Goal: Feedback & Contribution: Contribute content

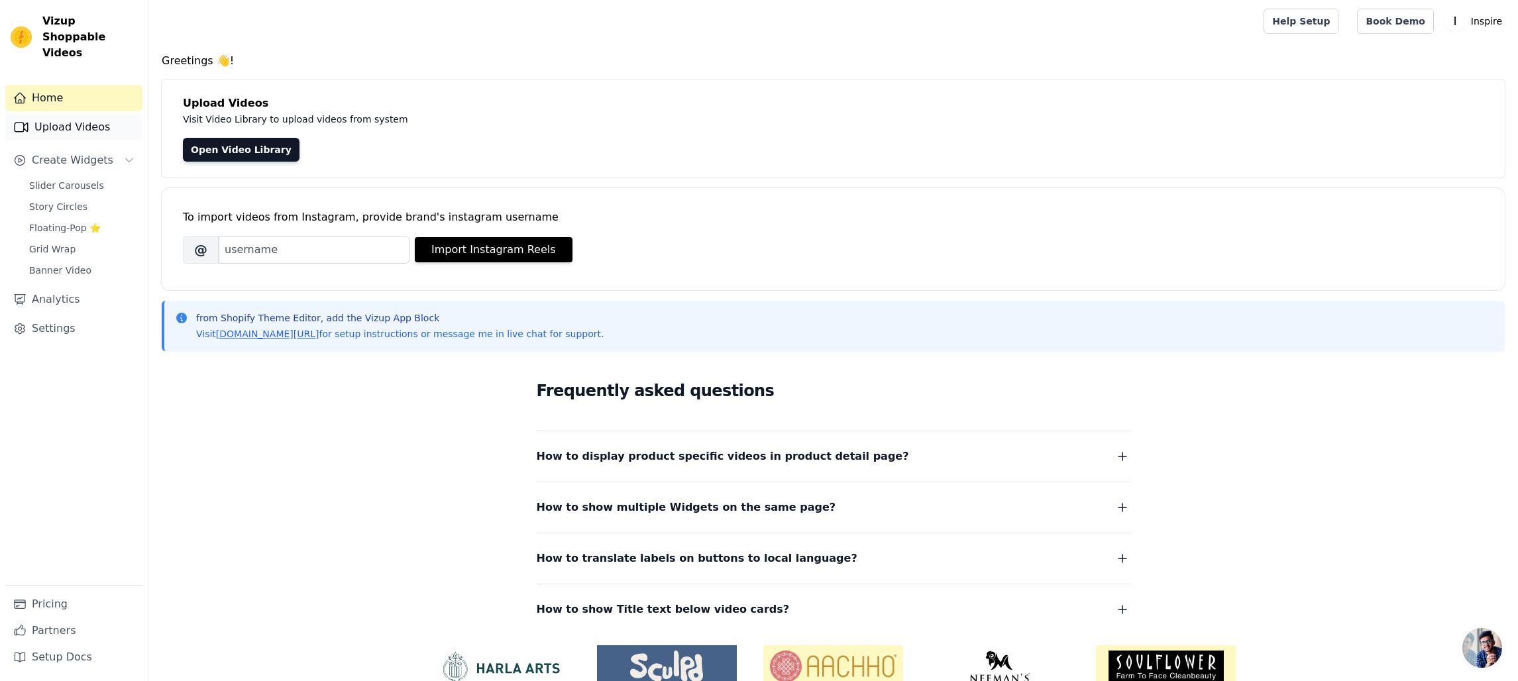
click at [58, 114] on link "Upload Videos" at bounding box center [73, 127] width 137 height 26
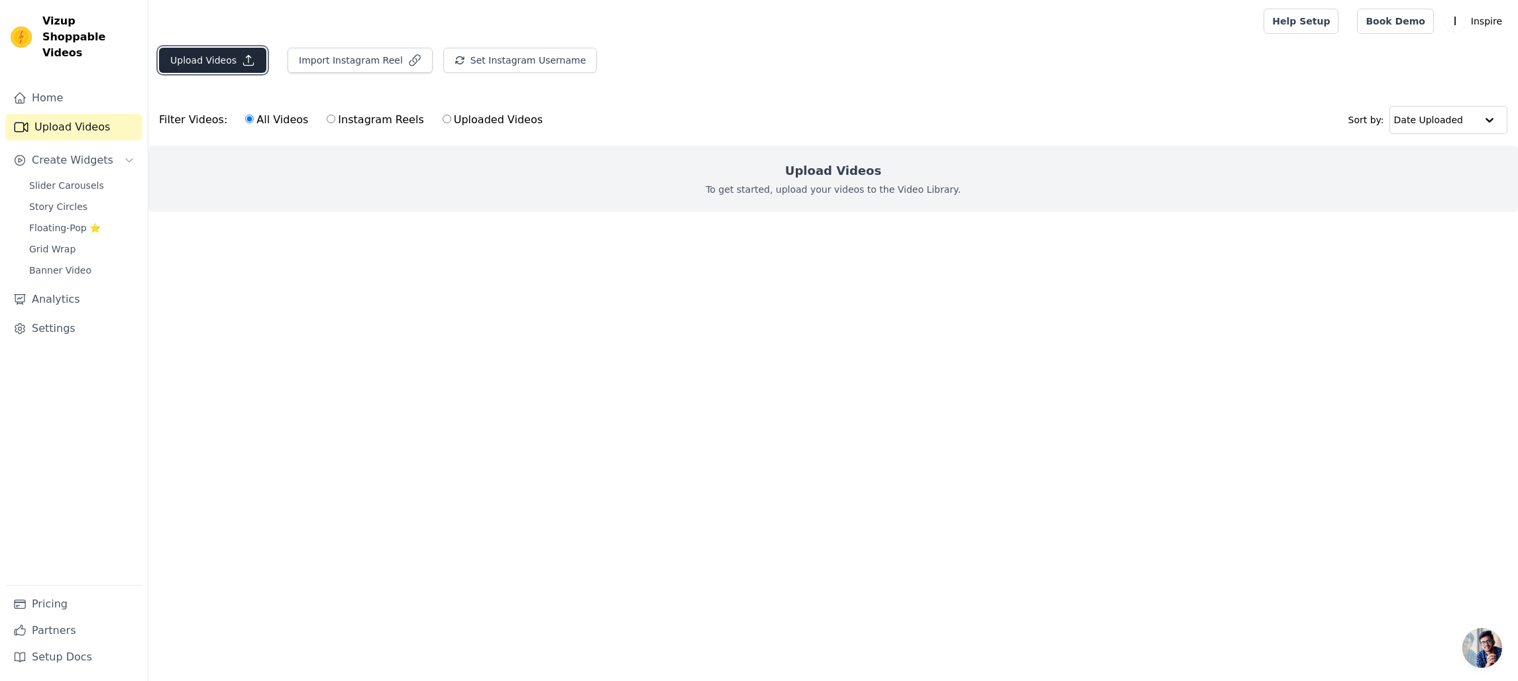
click at [228, 68] on button "Upload Videos" at bounding box center [212, 60] width 107 height 25
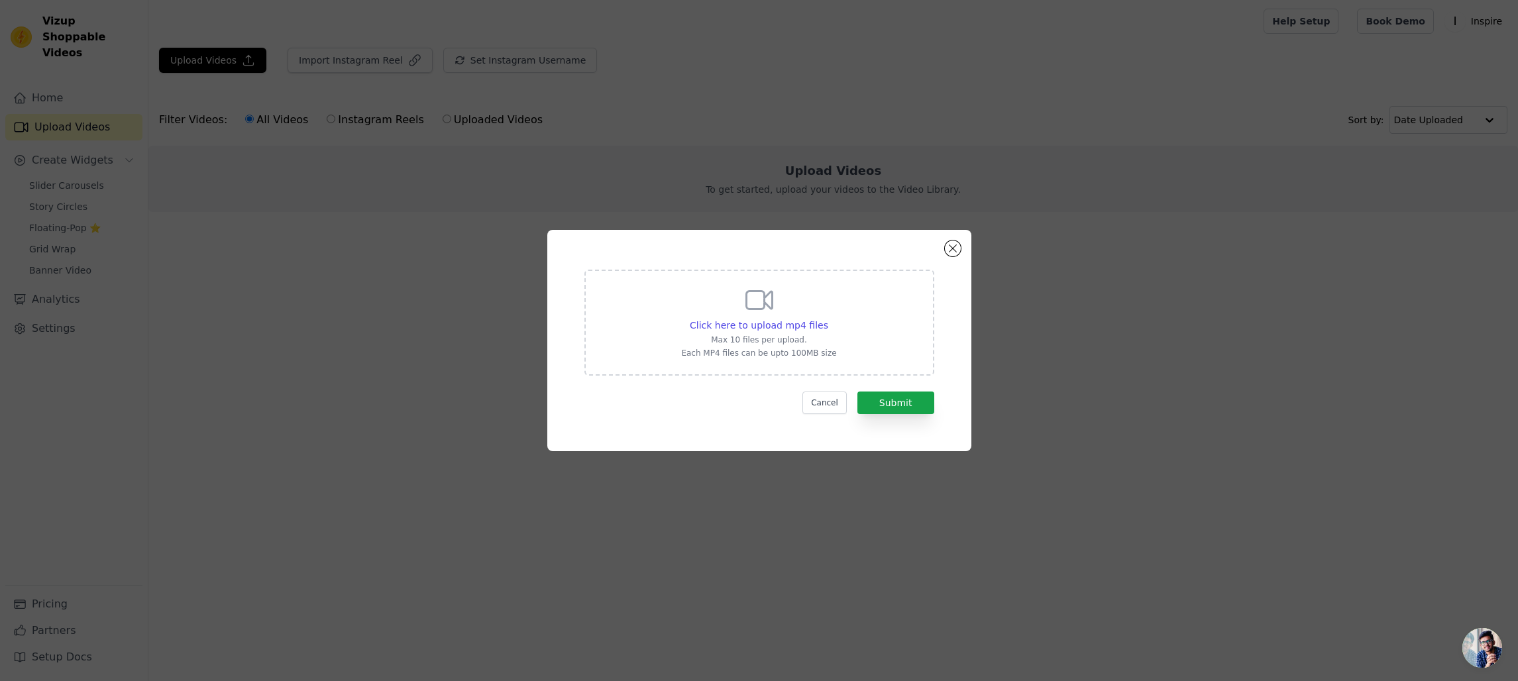
click at [760, 304] on icon at bounding box center [759, 300] width 32 height 32
click at [827, 318] on input "Click here to upload mp4 files Max 10 files per upload. Each MP4 files can be u…" at bounding box center [827, 318] width 1 height 1
type input "C:\fakepath\UGC2.mp4"
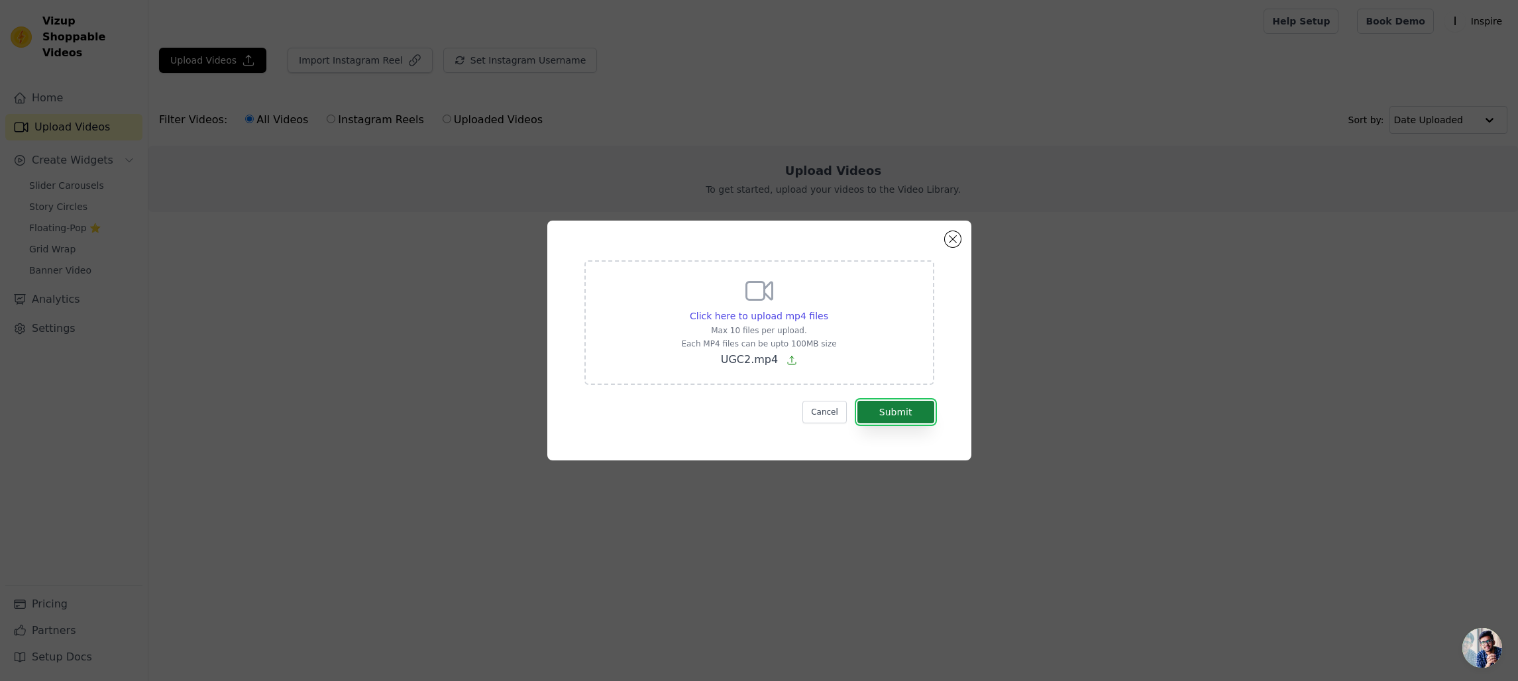
click at [892, 415] on button "Submit" at bounding box center [895, 412] width 77 height 23
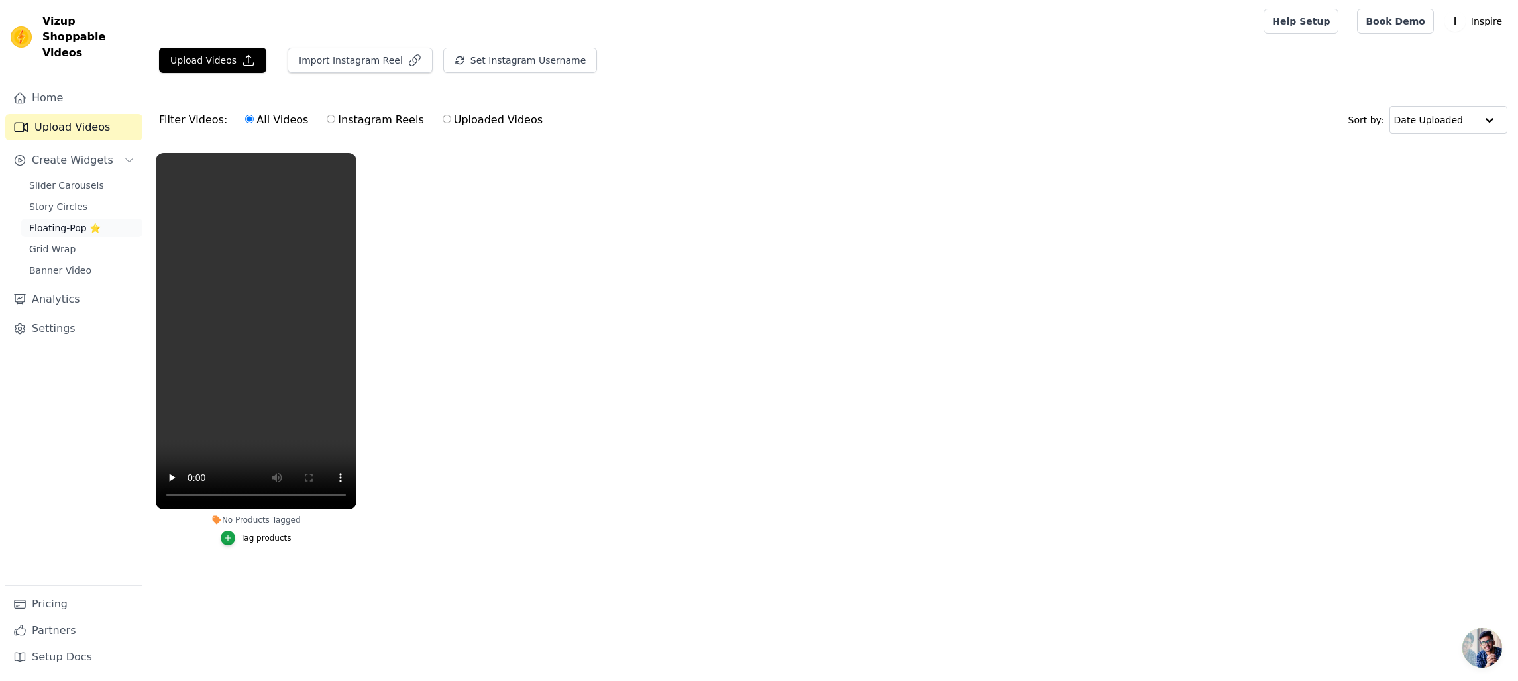
click at [68, 221] on span "Floating-Pop ⭐" at bounding box center [65, 227] width 72 height 13
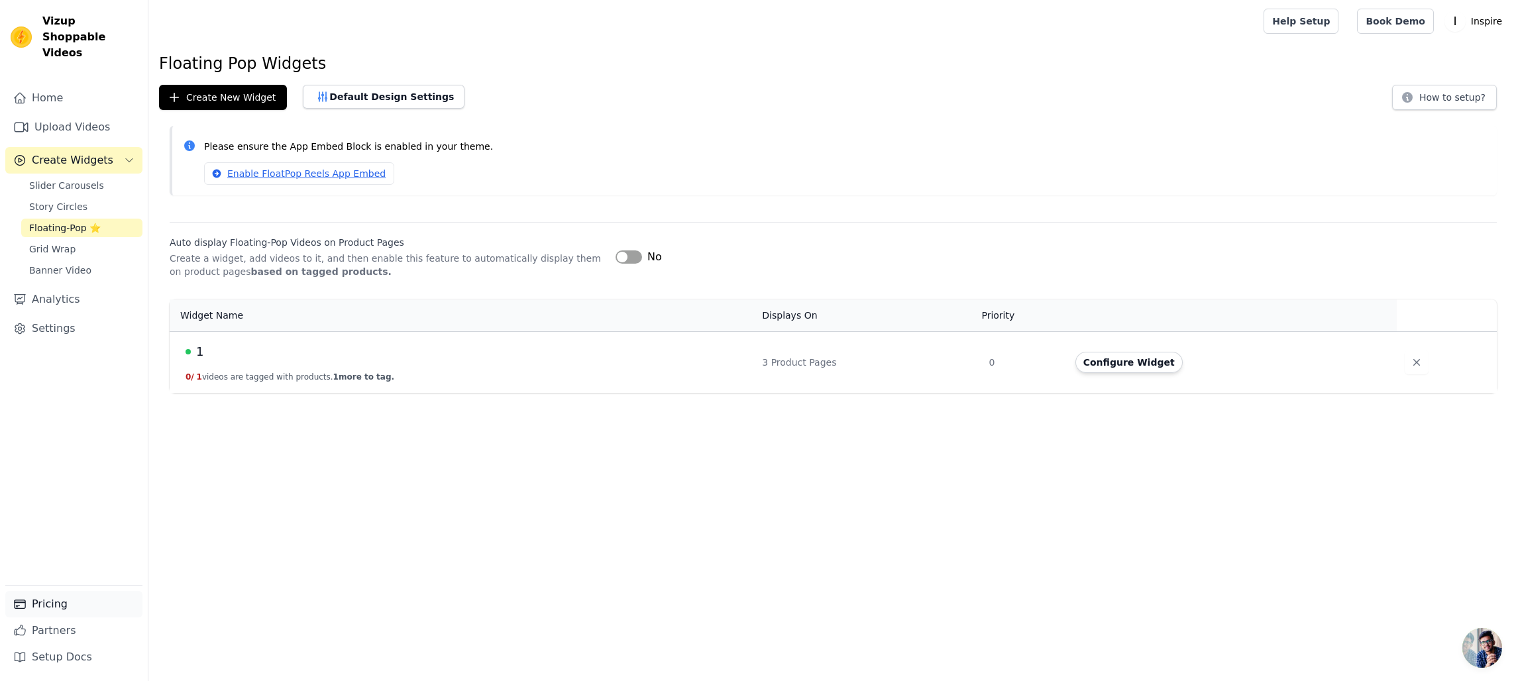
click at [62, 607] on link "Pricing" at bounding box center [73, 604] width 137 height 26
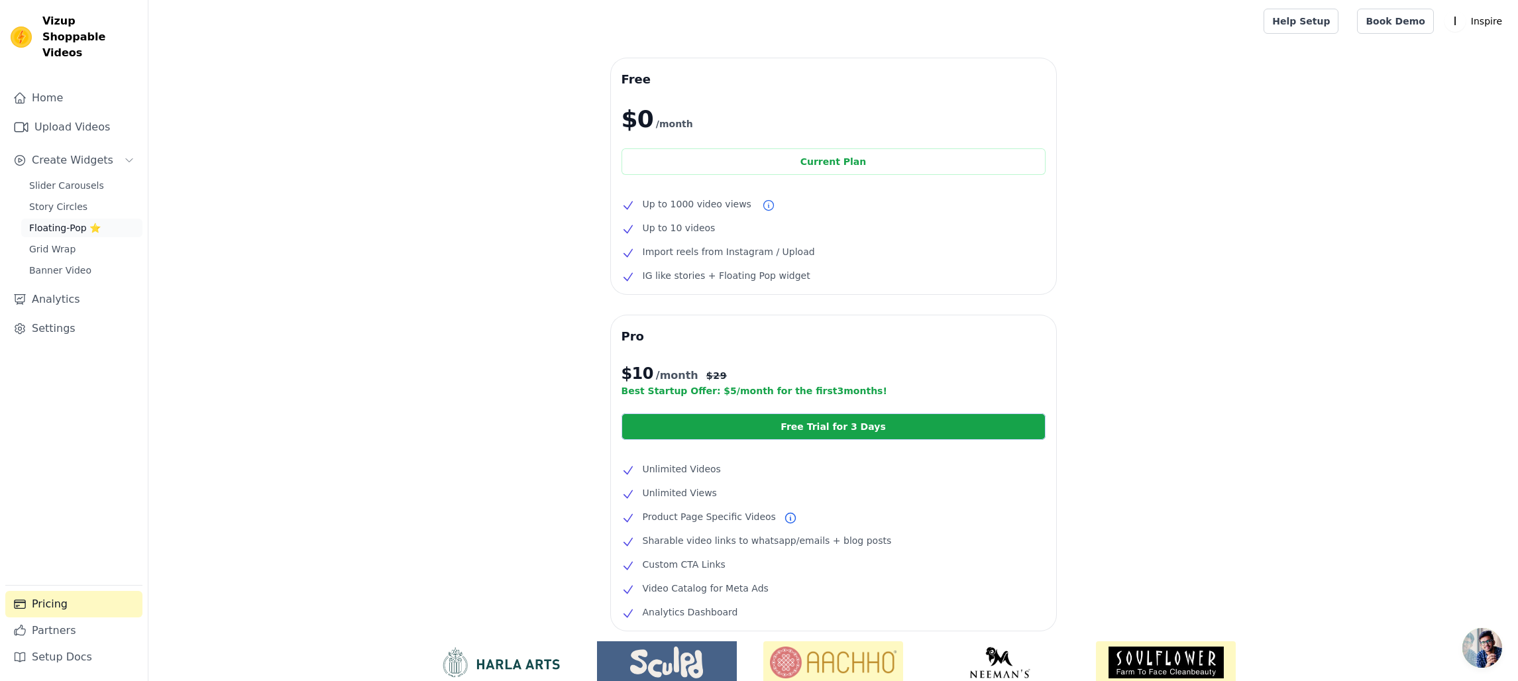
click at [50, 221] on span "Floating-Pop ⭐" at bounding box center [65, 227] width 72 height 13
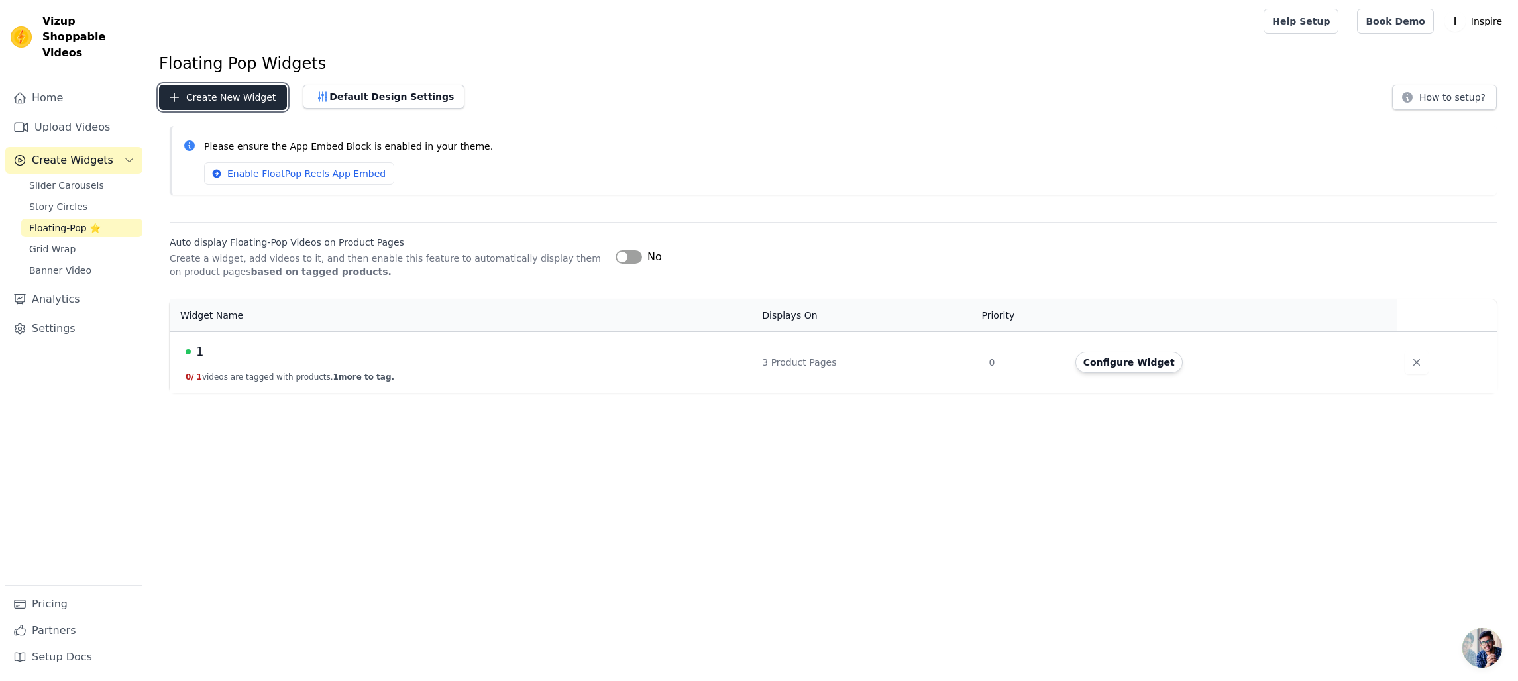
click at [231, 100] on button "Create New Widget" at bounding box center [223, 97] width 128 height 25
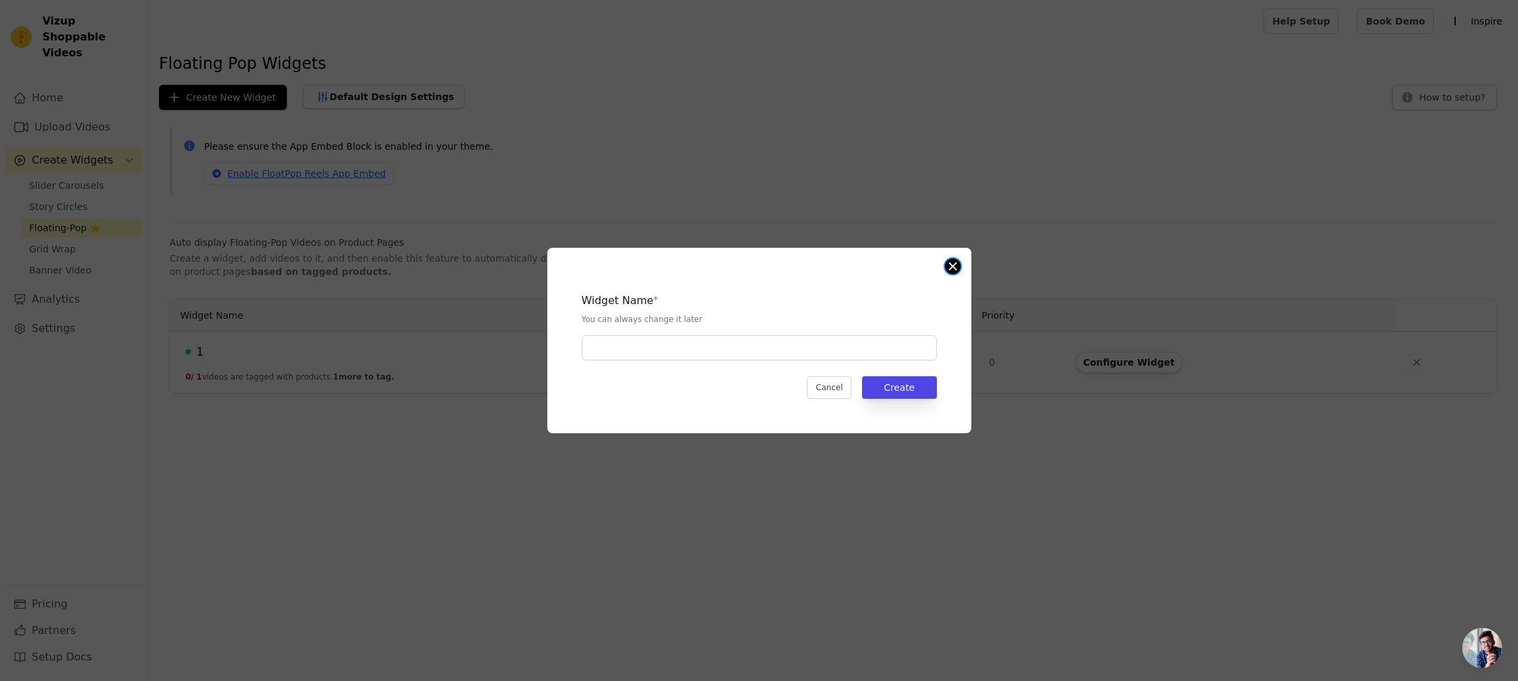
click at [951, 262] on button "Close modal" at bounding box center [953, 266] width 16 height 16
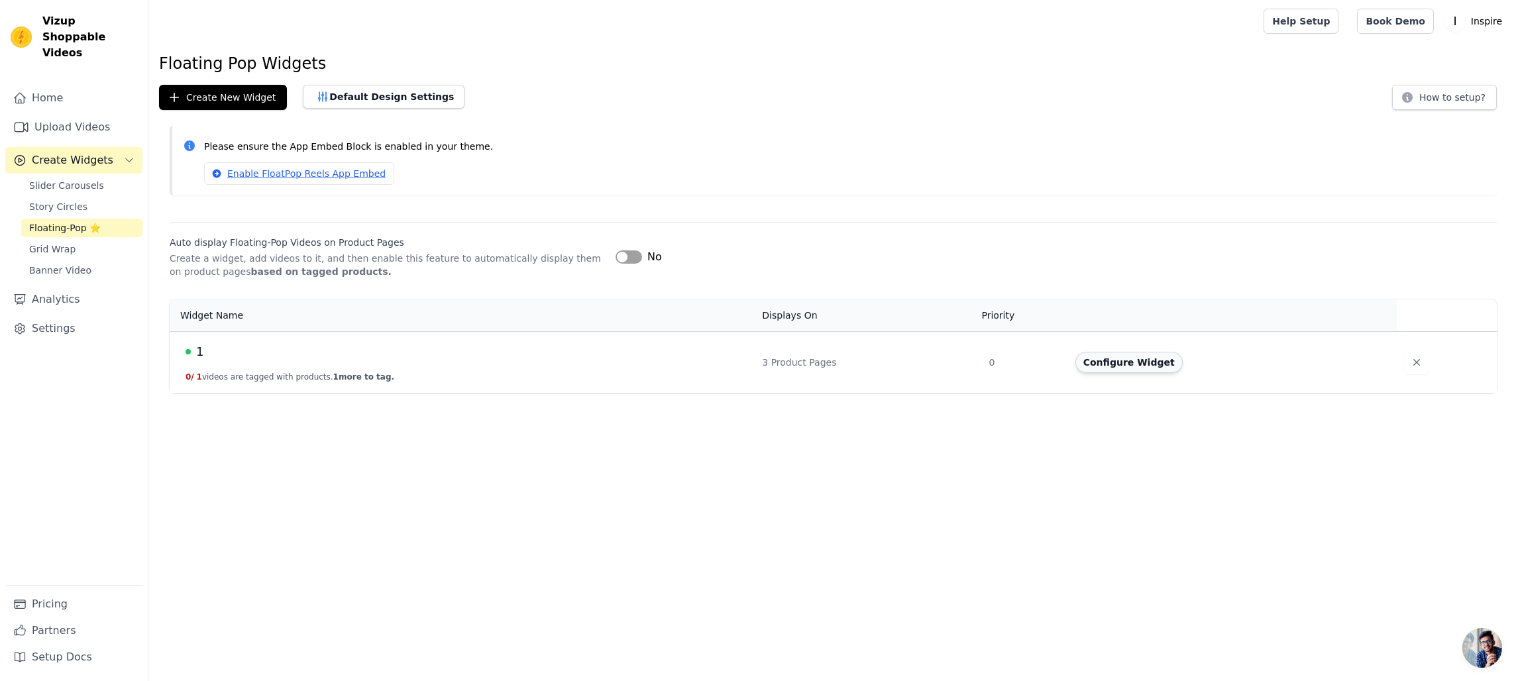
click at [1141, 365] on button "Configure Widget" at bounding box center [1128, 362] width 107 height 21
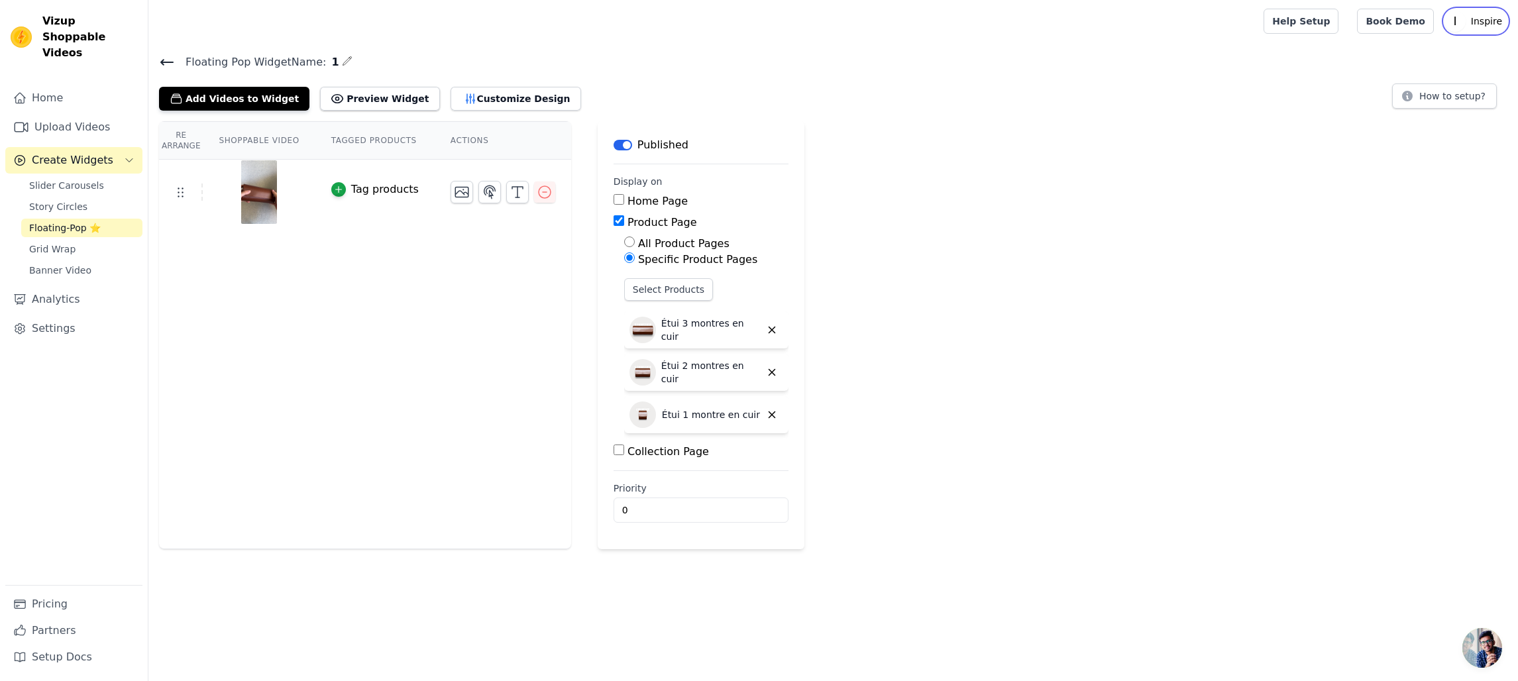
click at [1488, 28] on p "Inspire" at bounding box center [1486, 21] width 42 height 24
click at [1048, 183] on div "Re Arrange Shoppable Video Tagged Products Actions Tag products Save Videos In …" at bounding box center [832, 335] width 1369 height 428
